Goal: Transaction & Acquisition: Purchase product/service

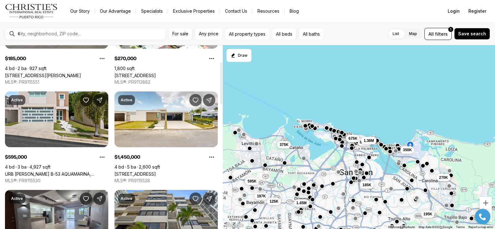
scroll to position [93, 0]
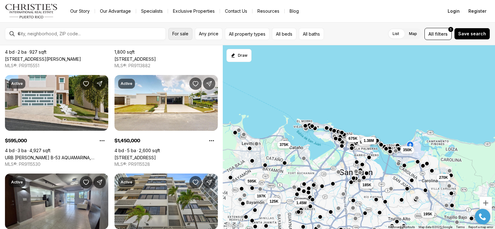
click at [176, 35] on span "For sale" at bounding box center [180, 33] width 16 height 5
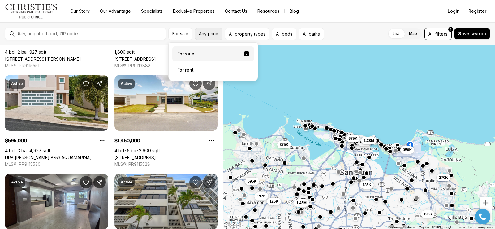
click at [201, 32] on span "Any price" at bounding box center [208, 33] width 19 height 5
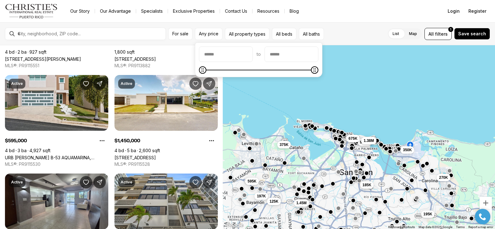
click at [214, 55] on input "priceMin" at bounding box center [225, 54] width 53 height 15
type input "********"
click at [288, 50] on input "priceMax" at bounding box center [291, 54] width 53 height 15
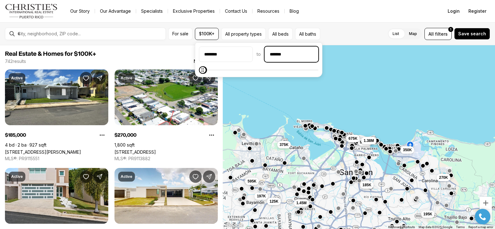
type input "********"
click at [367, 78] on div "270K 185K 195K 965K 1.38M 350K 197K 125K 1.45M 675K 595K 375K" at bounding box center [359, 137] width 272 height 184
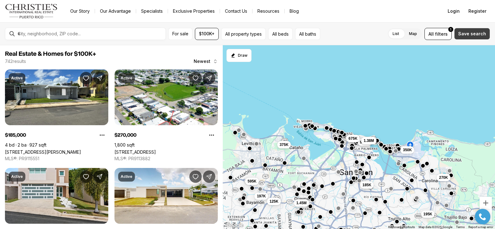
click at [476, 39] on button "Save search" at bounding box center [472, 34] width 36 height 12
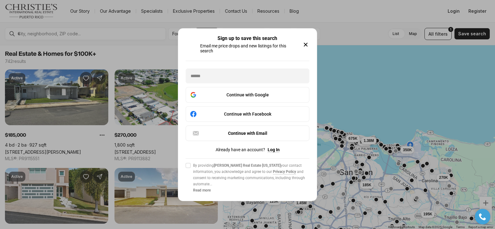
click at [306, 44] on icon "button" at bounding box center [305, 44] width 7 height 7
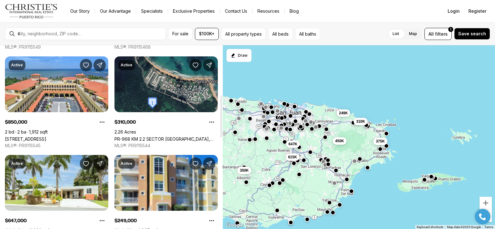
scroll to position [216, 0]
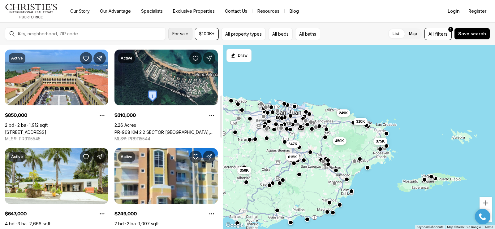
click at [182, 32] on span "For sale" at bounding box center [180, 33] width 16 height 5
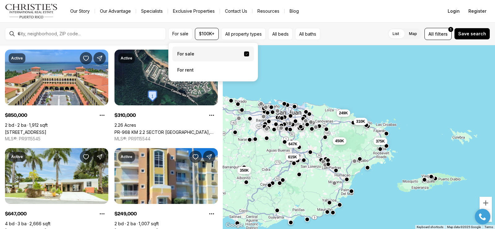
click at [184, 54] on label "For sale" at bounding box center [213, 53] width 82 height 15
click at [244, 54] on button "For sale" at bounding box center [246, 53] width 5 height 5
click at [440, 32] on span "filters" at bounding box center [441, 34] width 13 height 6
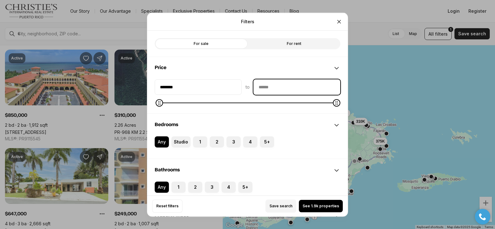
click at [271, 87] on input "priceMax" at bounding box center [297, 86] width 86 height 15
type input "********"
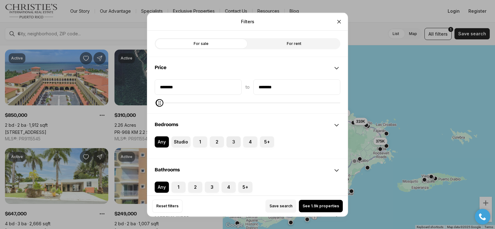
click at [233, 141] on label "3" at bounding box center [233, 141] width 14 height 11
click at [233, 141] on button "3" at bounding box center [229, 139] width 6 height 6
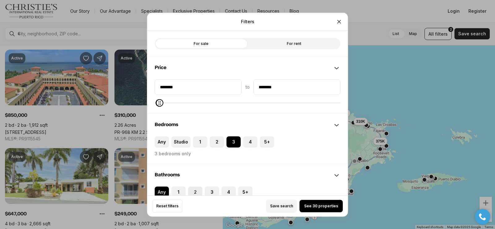
click at [191, 190] on button "2" at bounding box center [191, 189] width 6 height 6
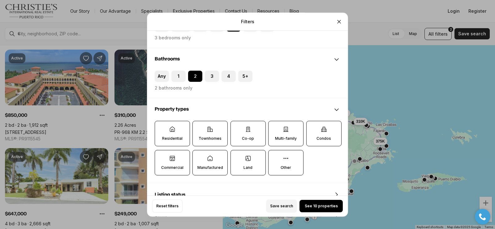
scroll to position [124, 0]
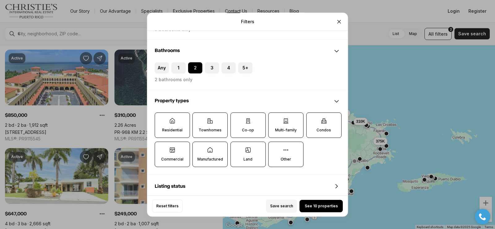
click at [164, 112] on div "Property types" at bounding box center [247, 101] width 200 height 22
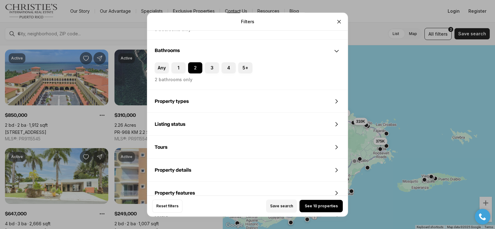
click at [215, 96] on div "Property types" at bounding box center [247, 101] width 200 height 22
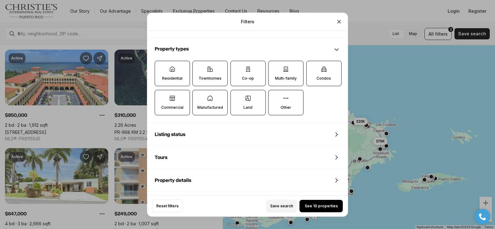
scroll to position [183, 0]
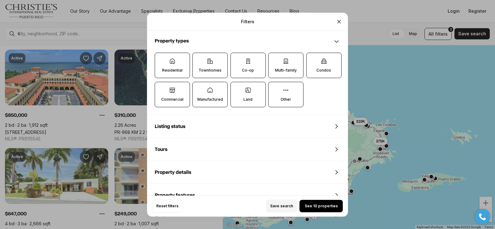
click at [178, 57] on label "Residential" at bounding box center [172, 65] width 35 height 25
click at [161, 57] on button "Residential" at bounding box center [158, 56] width 6 height 6
click at [164, 60] on label "Residential" at bounding box center [172, 65] width 35 height 25
click at [161, 59] on button "Residential" at bounding box center [158, 56] width 6 height 6
click at [321, 209] on button "See 10 properties" at bounding box center [320, 205] width 43 height 12
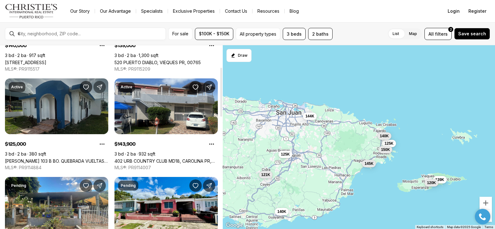
scroll to position [93, 0]
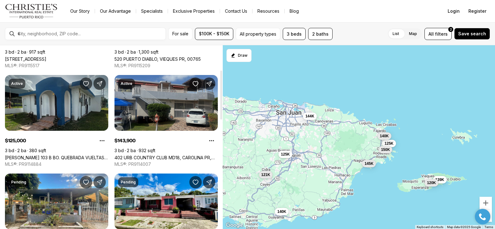
click at [167, 155] on link "402 URB COUNTRY CLUB MD18, CAROLINA PR, 00979" at bounding box center [165, 157] width 103 height 5
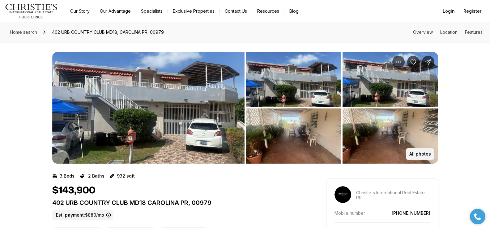
click at [428, 157] on button "All photos" at bounding box center [420, 154] width 28 height 12
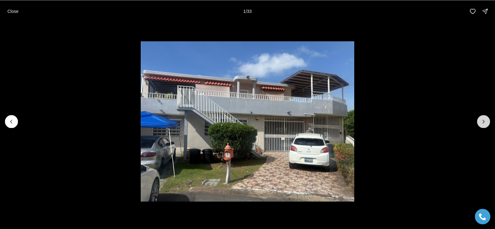
click at [480, 117] on button "Next slide" at bounding box center [483, 121] width 13 height 13
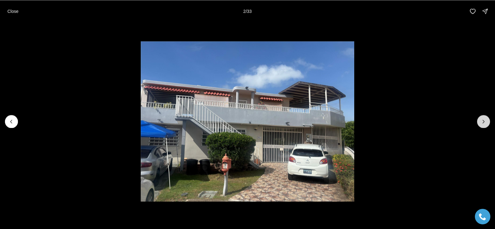
click at [483, 124] on icon "Next slide" at bounding box center [483, 121] width 6 height 6
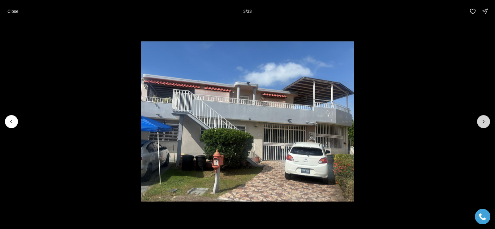
click at [482, 124] on icon "Next slide" at bounding box center [483, 121] width 6 height 6
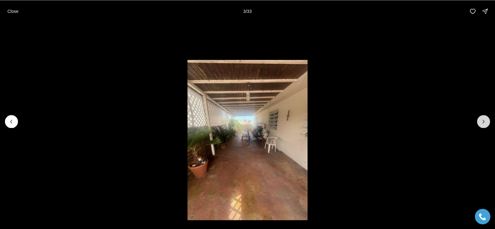
click at [482, 124] on icon "Next slide" at bounding box center [483, 121] width 6 height 6
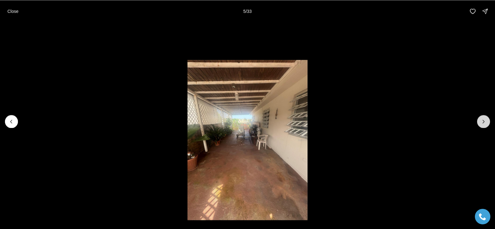
click at [482, 124] on icon "Next slide" at bounding box center [483, 121] width 6 height 6
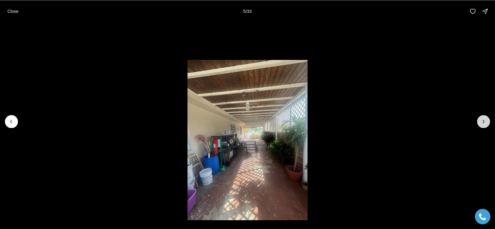
click at [482, 124] on icon "Next slide" at bounding box center [483, 121] width 6 height 6
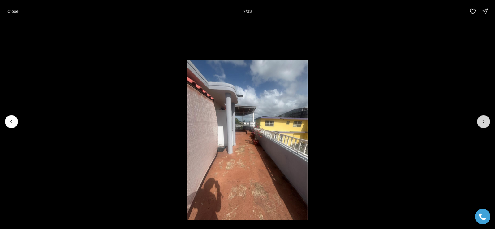
click at [482, 124] on icon "Next slide" at bounding box center [483, 121] width 6 height 6
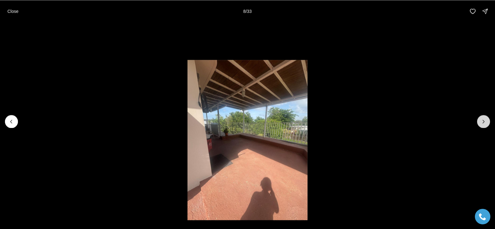
click at [482, 124] on icon "Next slide" at bounding box center [483, 121] width 6 height 6
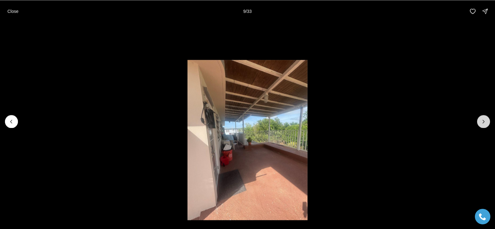
click at [482, 124] on icon "Next slide" at bounding box center [483, 121] width 6 height 6
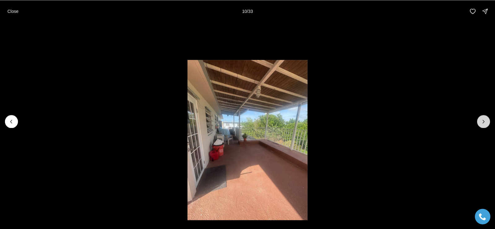
click at [482, 124] on icon "Next slide" at bounding box center [483, 121] width 6 height 6
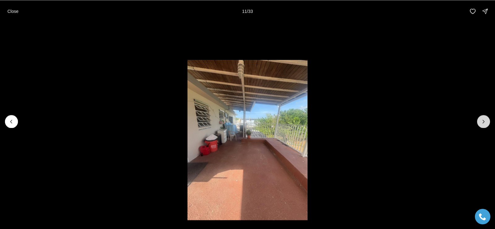
click at [482, 124] on icon "Next slide" at bounding box center [483, 121] width 6 height 6
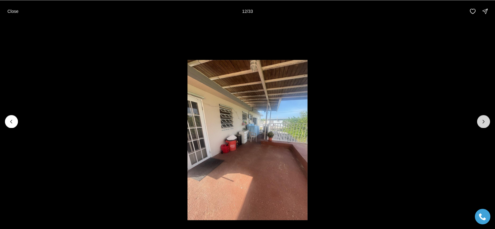
click at [482, 124] on icon "Next slide" at bounding box center [483, 121] width 6 height 6
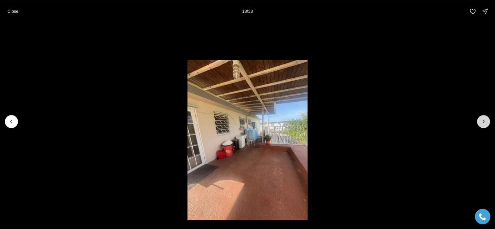
click at [482, 124] on icon "Next slide" at bounding box center [483, 121] width 6 height 6
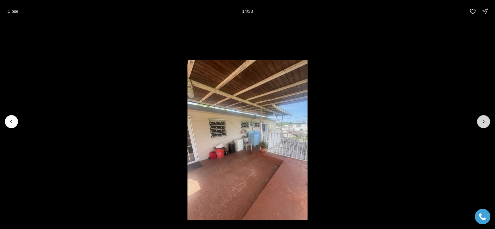
click at [482, 124] on icon "Next slide" at bounding box center [483, 121] width 6 height 6
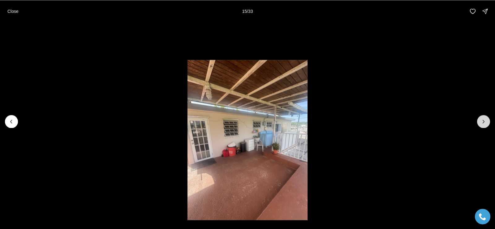
click at [482, 124] on icon "Next slide" at bounding box center [483, 121] width 6 height 6
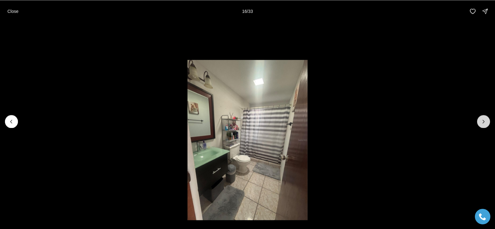
click at [482, 124] on icon "Next slide" at bounding box center [483, 121] width 6 height 6
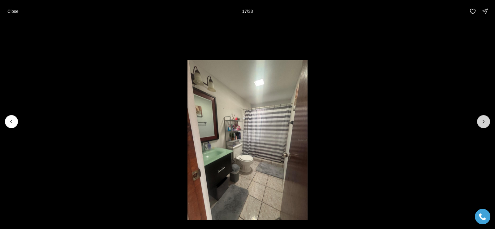
click at [482, 124] on icon "Next slide" at bounding box center [483, 121] width 6 height 6
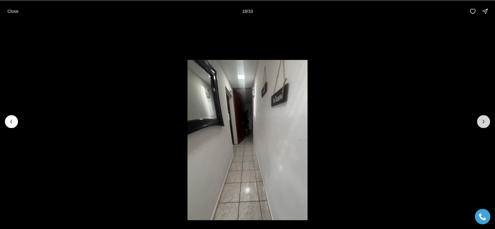
click at [482, 124] on icon "Next slide" at bounding box center [483, 121] width 6 height 6
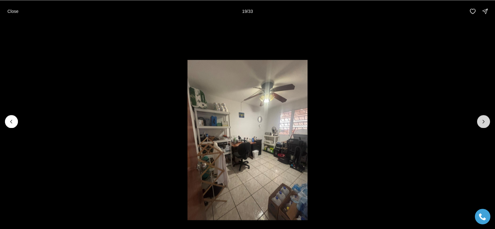
click at [482, 124] on icon "Next slide" at bounding box center [483, 121] width 6 height 6
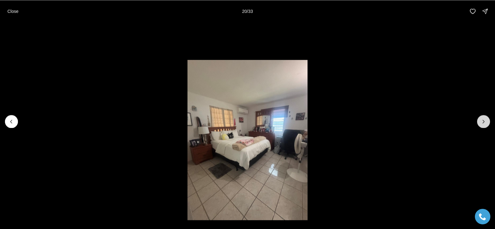
click at [482, 124] on icon "Next slide" at bounding box center [483, 121] width 6 height 6
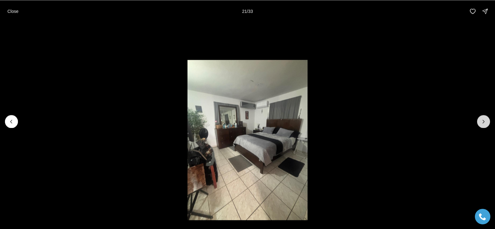
click at [482, 124] on icon "Next slide" at bounding box center [483, 121] width 6 height 6
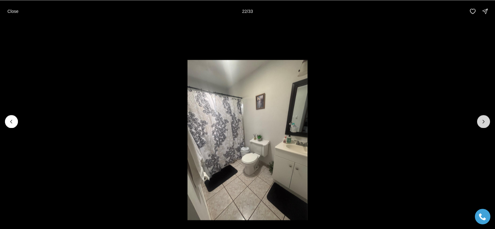
click at [482, 124] on icon "Next slide" at bounding box center [483, 121] width 6 height 6
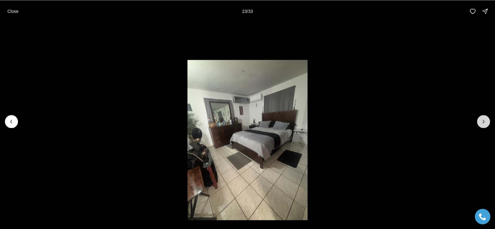
click at [482, 124] on icon "Next slide" at bounding box center [483, 121] width 6 height 6
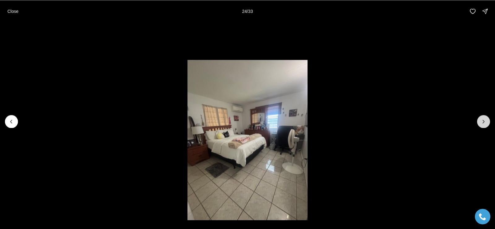
click at [482, 124] on icon "Next slide" at bounding box center [483, 121] width 6 height 6
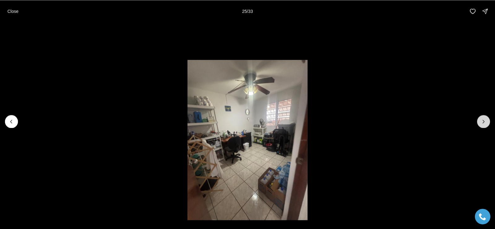
click at [482, 124] on icon "Next slide" at bounding box center [483, 121] width 6 height 6
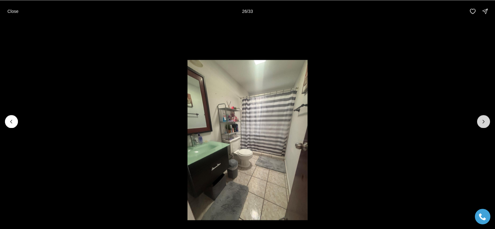
click at [482, 124] on icon "Next slide" at bounding box center [483, 121] width 6 height 6
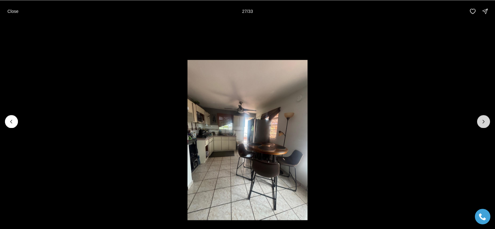
click at [482, 124] on icon "Next slide" at bounding box center [483, 121] width 6 height 6
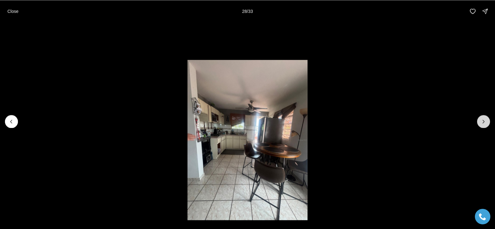
click at [482, 124] on icon "Next slide" at bounding box center [483, 121] width 6 height 6
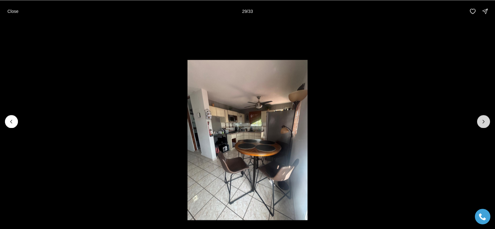
click at [482, 124] on icon "Next slide" at bounding box center [483, 121] width 6 height 6
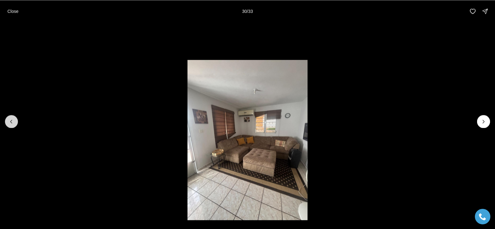
click at [15, 124] on button "Previous slide" at bounding box center [11, 121] width 13 height 13
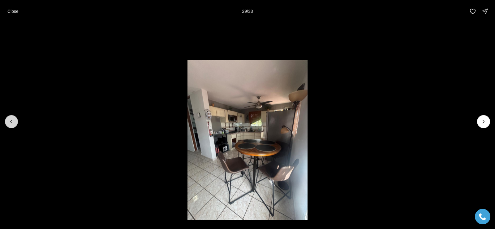
click at [15, 124] on button "Previous slide" at bounding box center [11, 121] width 13 height 13
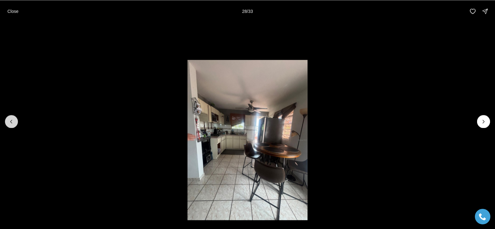
click at [15, 124] on button "Previous slide" at bounding box center [11, 121] width 13 height 13
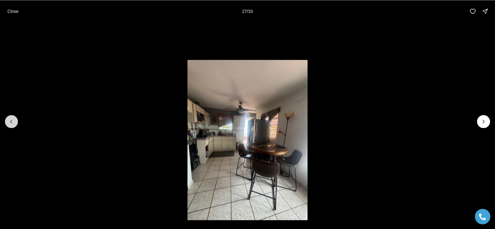
click at [15, 124] on button "Previous slide" at bounding box center [11, 121] width 13 height 13
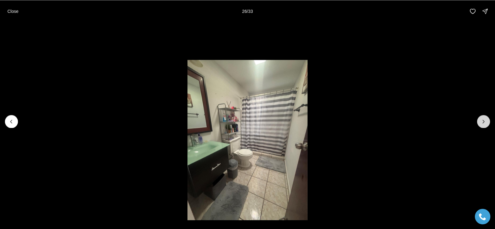
click at [481, 121] on icon "Next slide" at bounding box center [483, 121] width 6 height 6
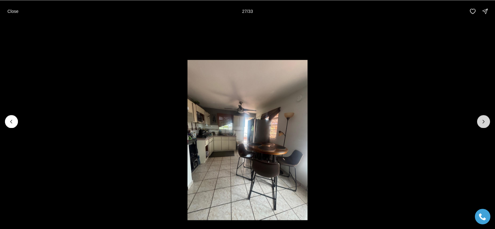
click at [481, 121] on icon "Next slide" at bounding box center [483, 121] width 6 height 6
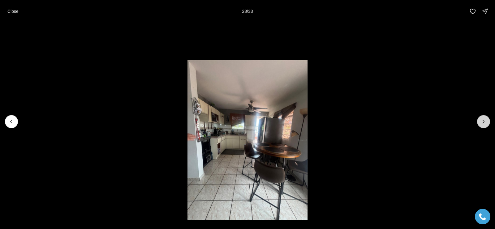
click at [481, 121] on icon "Next slide" at bounding box center [483, 121] width 6 height 6
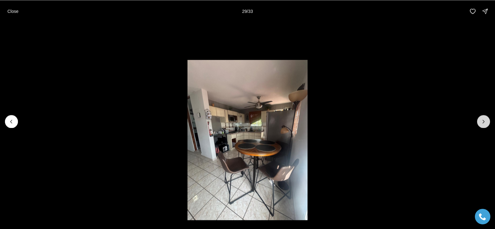
click at [481, 121] on icon "Next slide" at bounding box center [483, 121] width 6 height 6
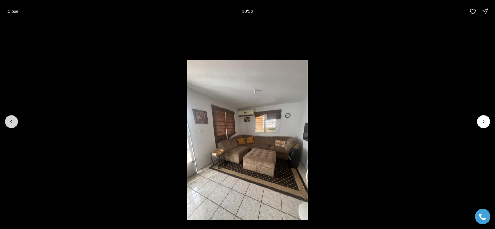
click at [8, 119] on button "Previous slide" at bounding box center [11, 121] width 13 height 13
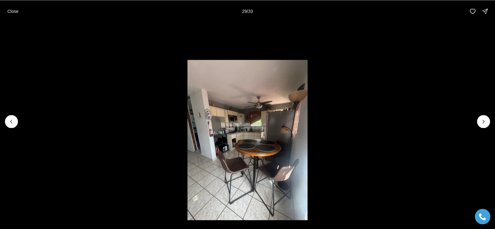
click at [230, 134] on img "29 of 33" at bounding box center [247, 140] width 120 height 160
click at [480, 128] on li "29 of 33" at bounding box center [247, 121] width 495 height 198
click at [480, 122] on button "Next slide" at bounding box center [483, 121] width 13 height 13
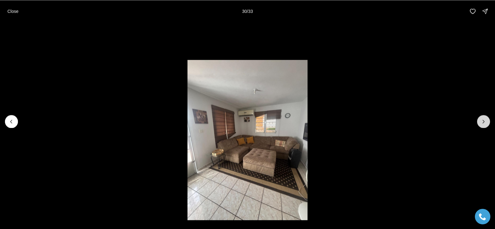
click at [487, 119] on button "Next slide" at bounding box center [483, 121] width 13 height 13
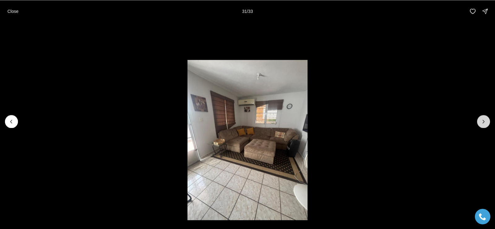
click at [487, 119] on button "Next slide" at bounding box center [483, 121] width 13 height 13
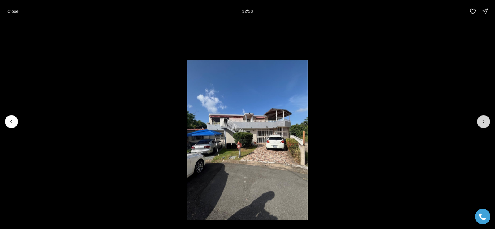
click at [487, 119] on button "Next slide" at bounding box center [483, 121] width 13 height 13
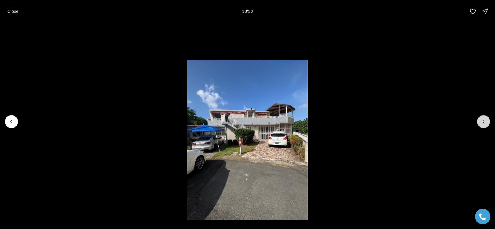
click at [486, 118] on div at bounding box center [483, 121] width 13 height 13
click at [12, 10] on p "Close" at bounding box center [12, 11] width 11 height 5
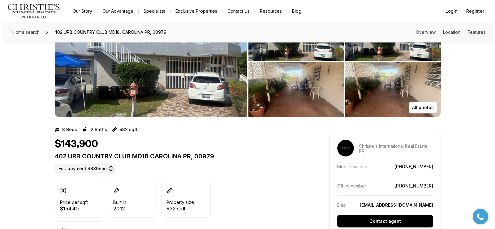
scroll to position [62, 0]
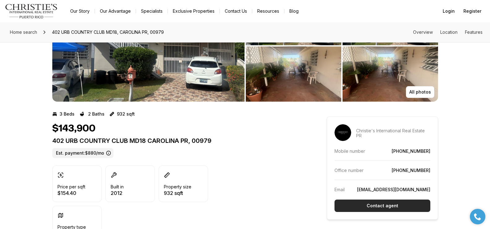
click at [397, 207] on button "Contact agent" at bounding box center [383, 205] width 96 height 12
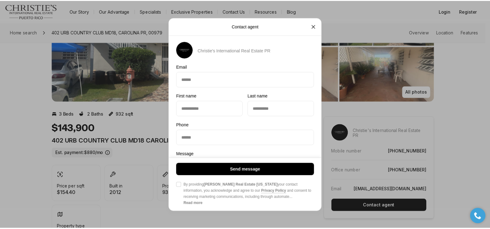
scroll to position [0, 0]
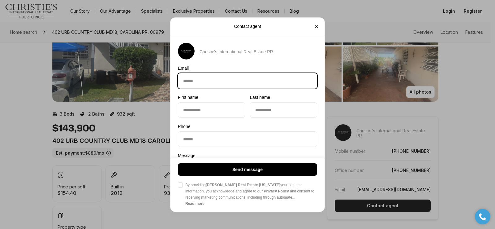
click at [210, 78] on input "Email Email" at bounding box center [247, 80] width 139 height 15
type input "**********"
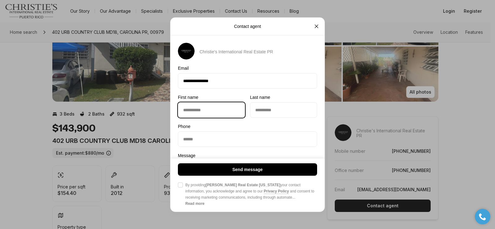
drag, startPoint x: 204, startPoint y: 112, endPoint x: 201, endPoint y: 113, distance: 3.5
click at [204, 112] on input "First name First name" at bounding box center [211, 109] width 66 height 15
type input "*******"
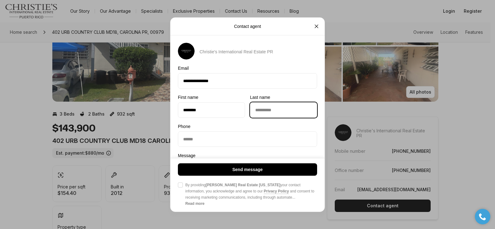
click at [265, 106] on input "Last name Last name" at bounding box center [283, 109] width 66 height 15
type input "*******"
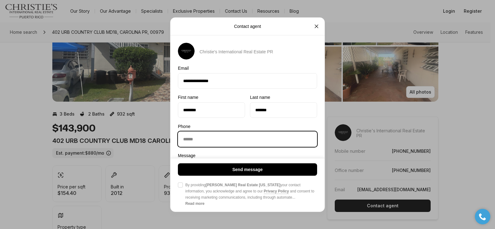
click at [199, 136] on input "Phone Phone" at bounding box center [247, 138] width 139 height 15
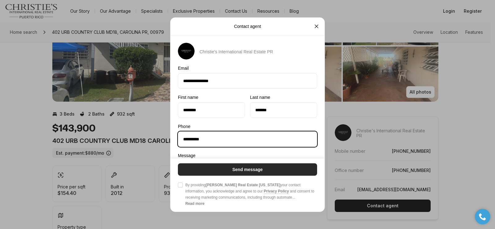
type input "**********"
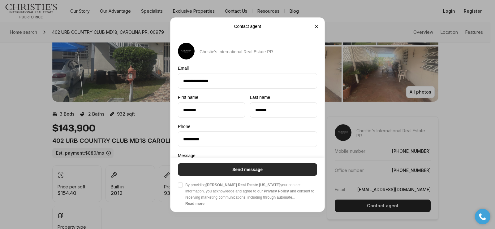
click at [252, 169] on p "Send message" at bounding box center [247, 169] width 30 height 5
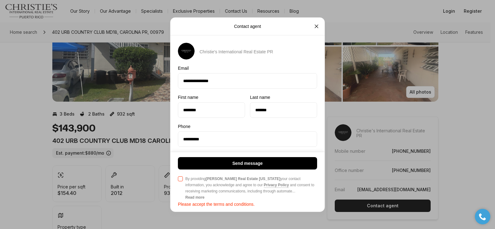
click at [182, 181] on div at bounding box center [180, 187] width 5 height 25
click at [182, 181] on button "Agree to Privacy Policy By providing Christie's Real Estate Puerto Rico your co…" at bounding box center [180, 178] width 5 height 5
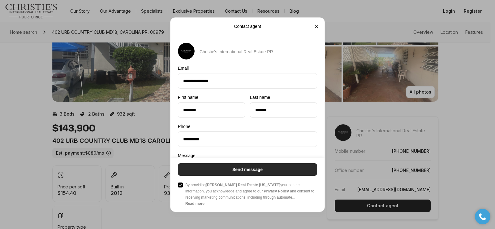
click at [226, 168] on button "Send message" at bounding box center [247, 169] width 139 height 12
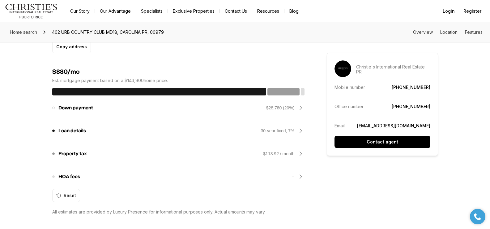
scroll to position [495, 0]
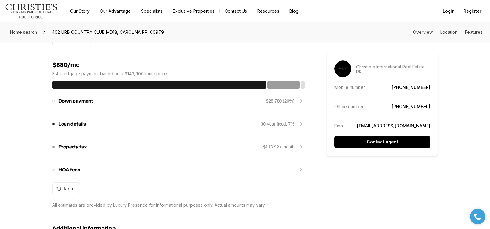
click at [301, 167] on icon at bounding box center [300, 169] width 7 height 7
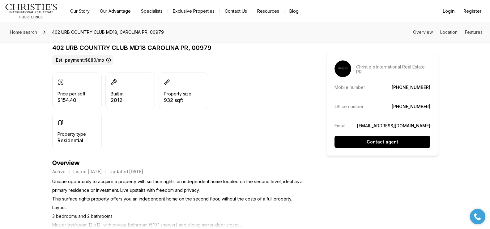
scroll to position [0, 0]
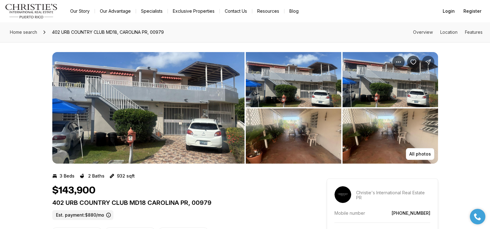
click at [429, 61] on icon "Share Property: 402 URB COUNTRY CLUB MD18" at bounding box center [428, 62] width 6 height 6
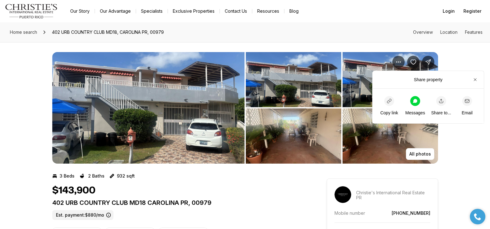
click at [392, 101] on div "button" at bounding box center [389, 101] width 10 height 10
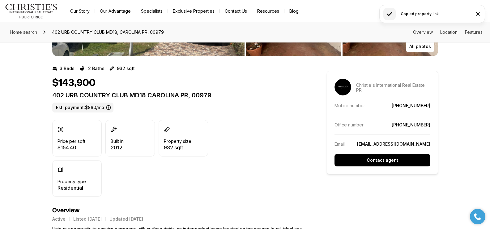
scroll to position [124, 0]
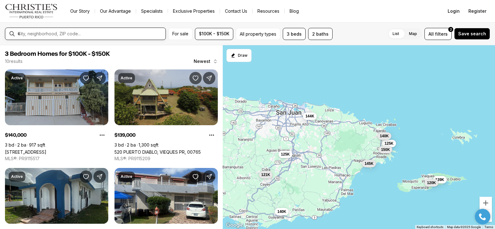
click at [92, 35] on input "text" at bounding box center [90, 34] width 145 height 6
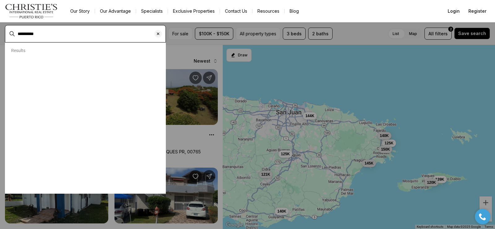
type input "**********"
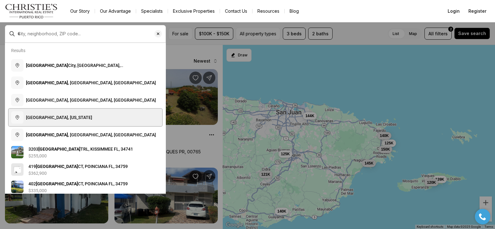
click at [57, 122] on button "Río Grande, Puerto Rico" at bounding box center [85, 117] width 153 height 17
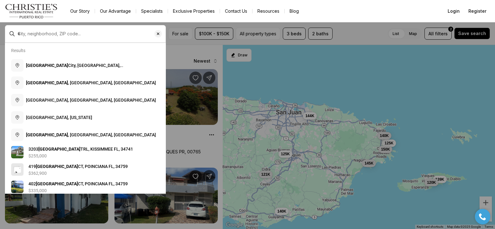
type input "**********"
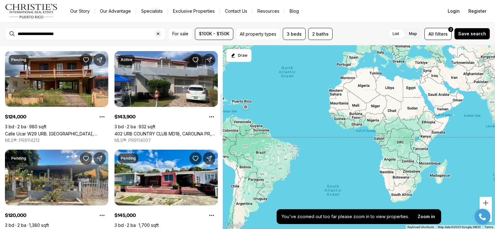
scroll to position [216, 0]
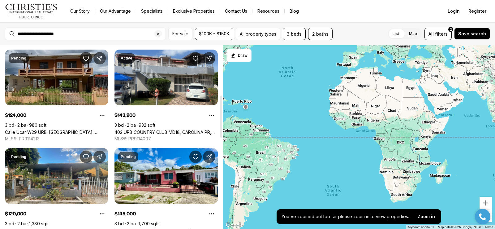
click at [54, 129] on link "Calle Ucar W29 URB. [GEOGRAPHIC_DATA], [GEOGRAPHIC_DATA], 00685" at bounding box center [56, 131] width 103 height 5
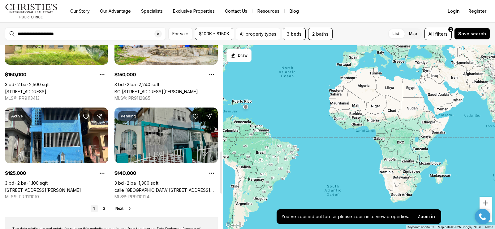
scroll to position [464, 0]
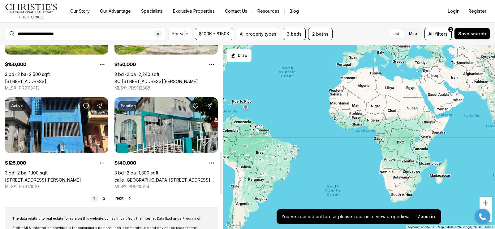
click at [128, 199] on icon at bounding box center [129, 197] width 5 height 5
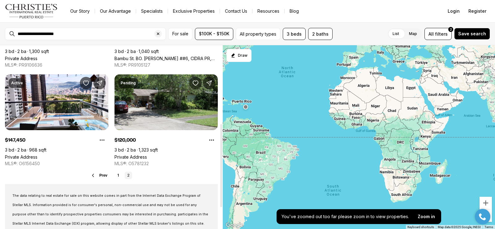
scroll to position [93, 0]
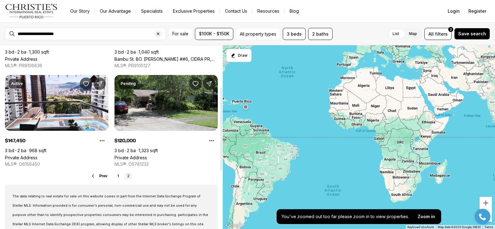
click at [146, 155] on link "Private Address" at bounding box center [130, 157] width 32 height 5
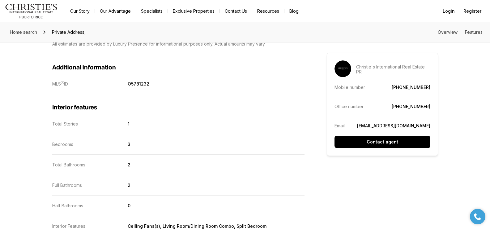
scroll to position [464, 0]
